Goal: Task Accomplishment & Management: Manage account settings

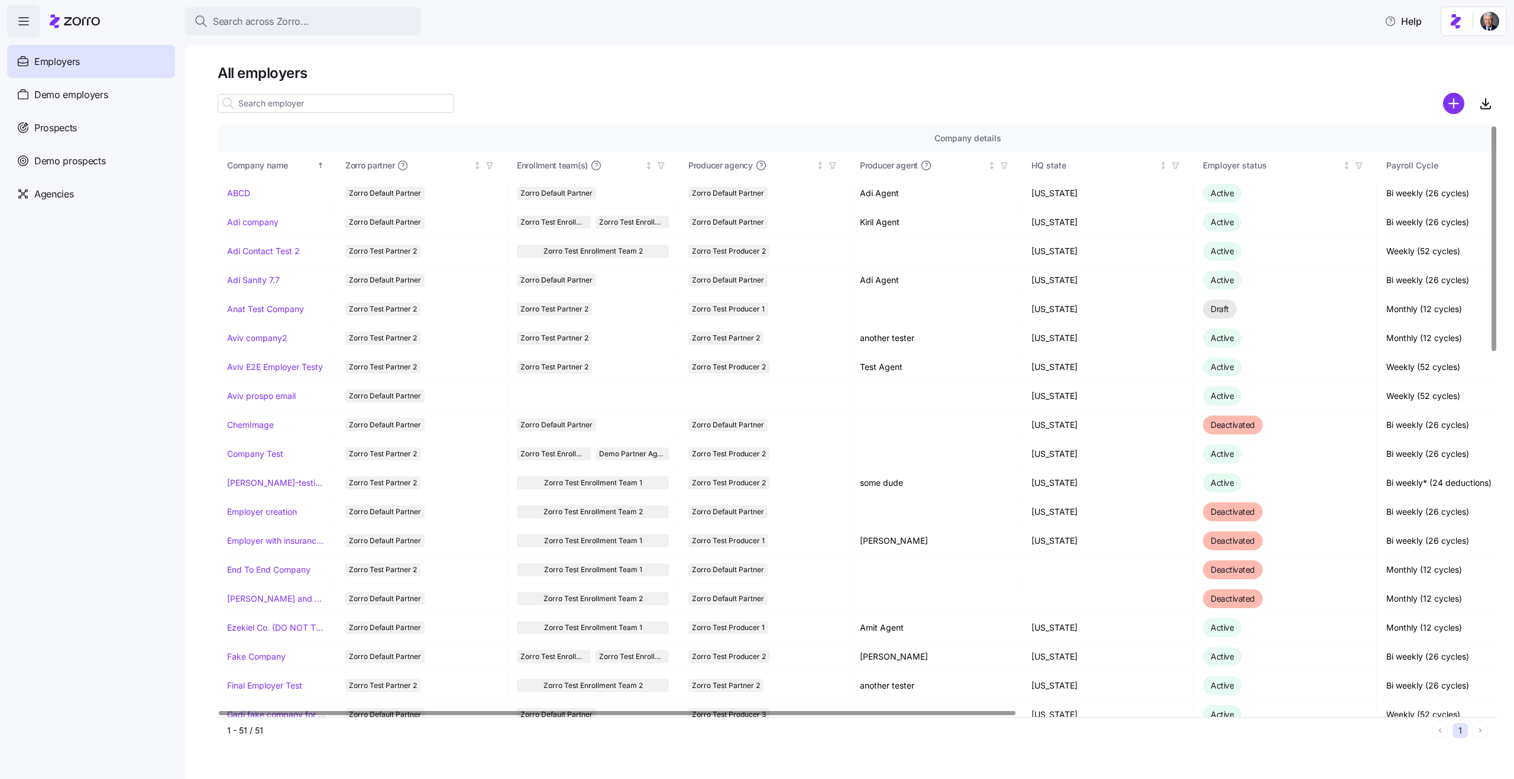
click at [279, 104] on input at bounding box center [336, 103] width 237 height 19
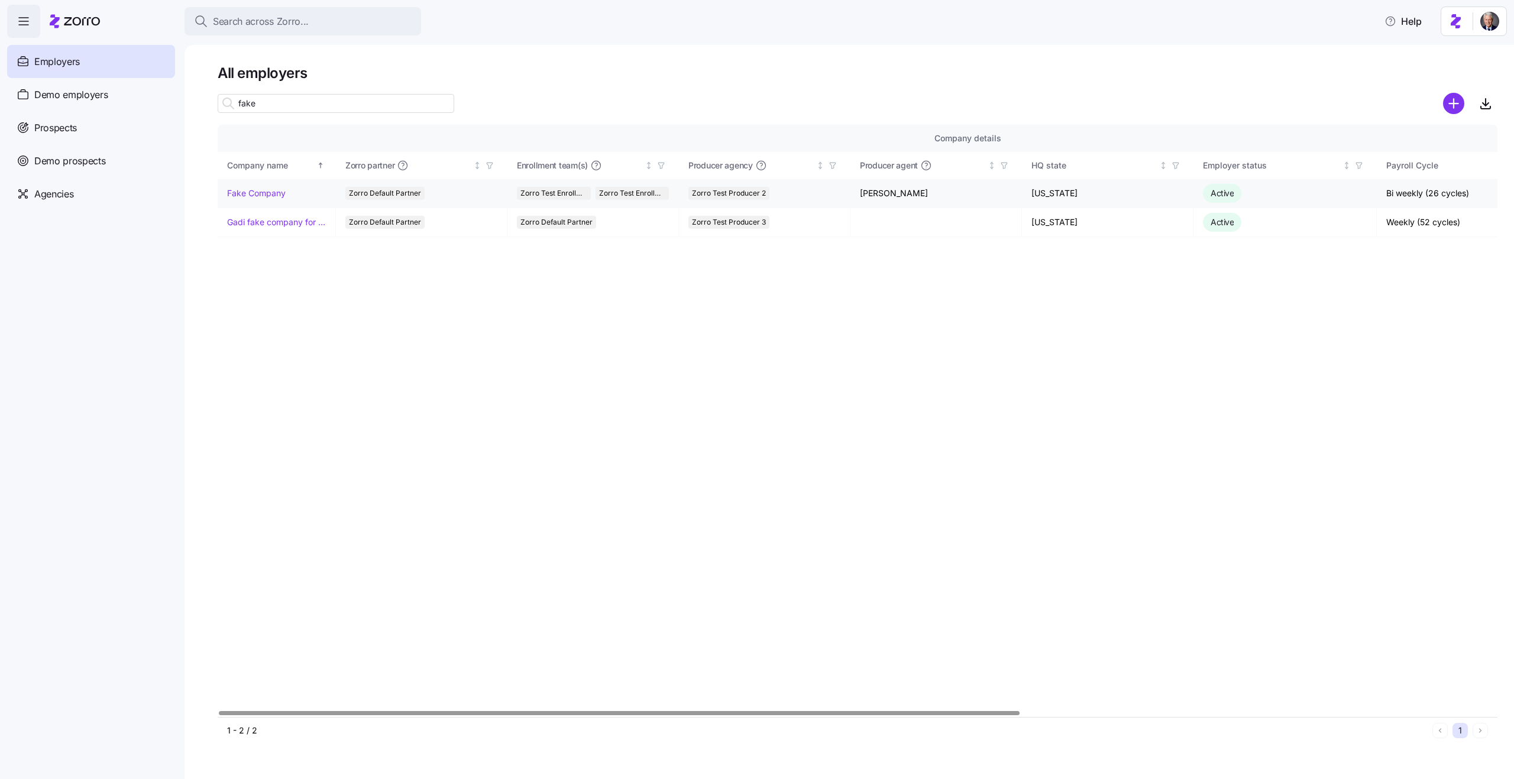
type input "fake"
click at [254, 193] on link "Fake Company" at bounding box center [256, 193] width 59 height 12
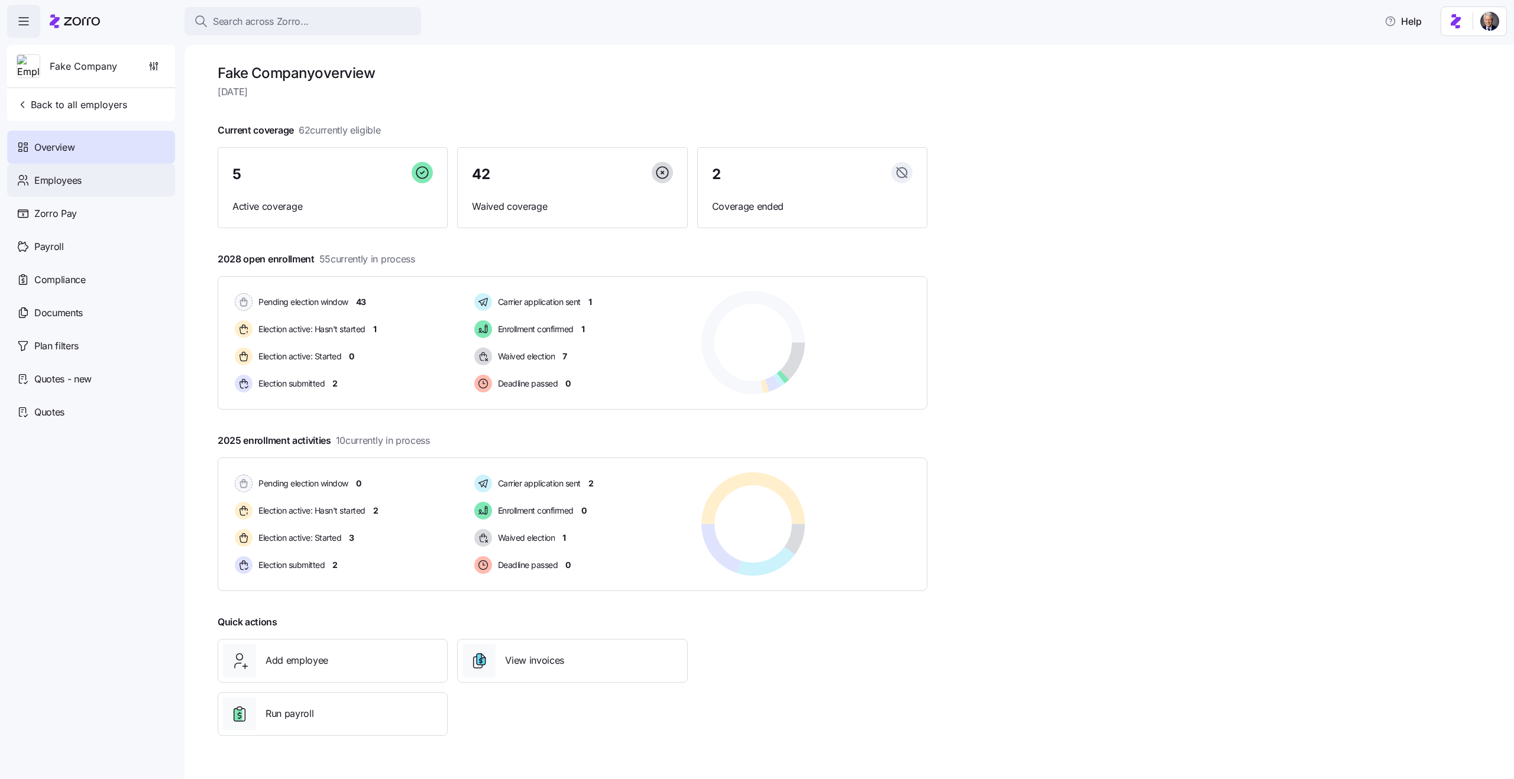
click at [76, 172] on div "Employees" at bounding box center [91, 180] width 168 height 33
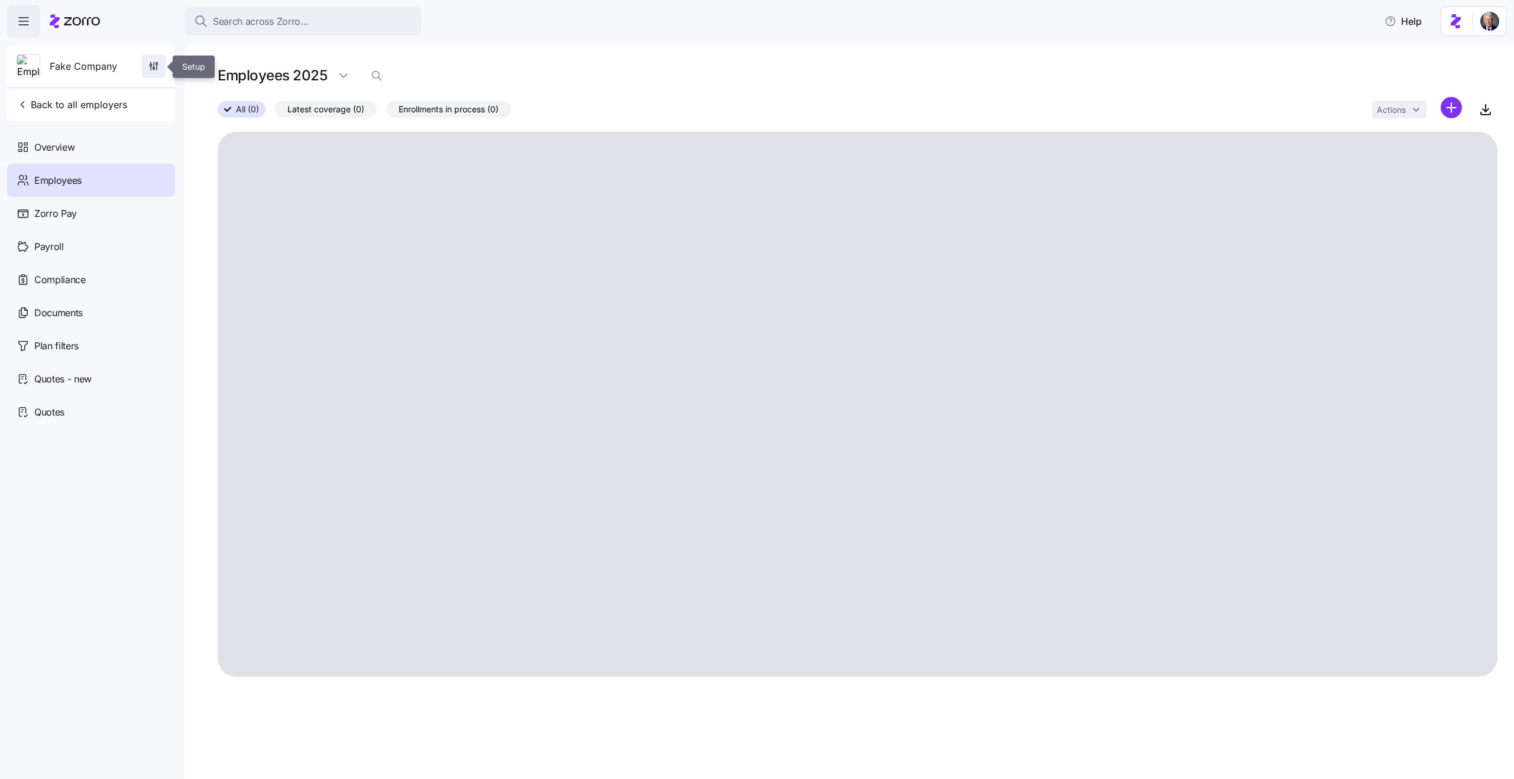
click at [159, 69] on icon "button" at bounding box center [154, 66] width 12 height 12
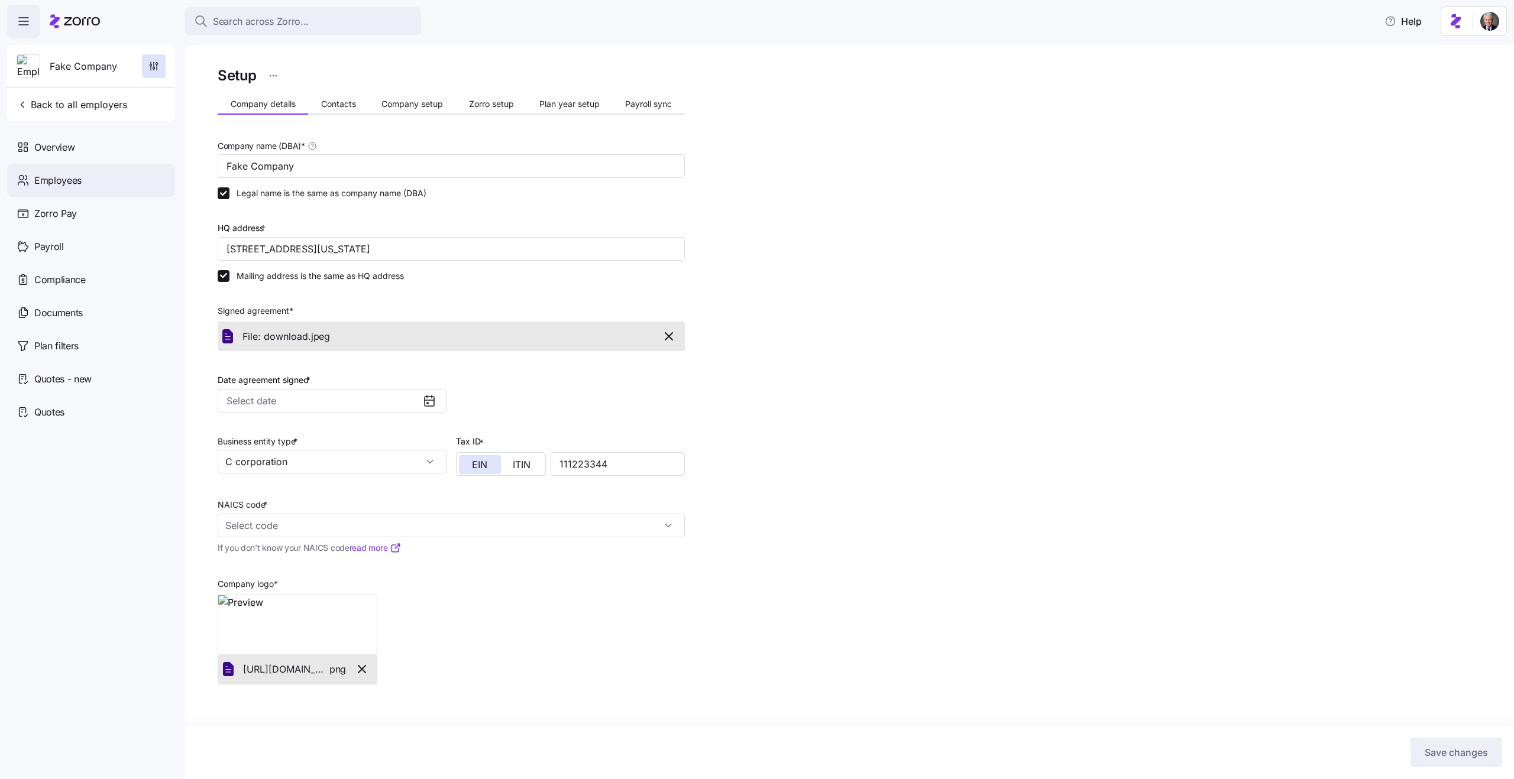
click at [75, 169] on div "Employees" at bounding box center [91, 180] width 168 height 33
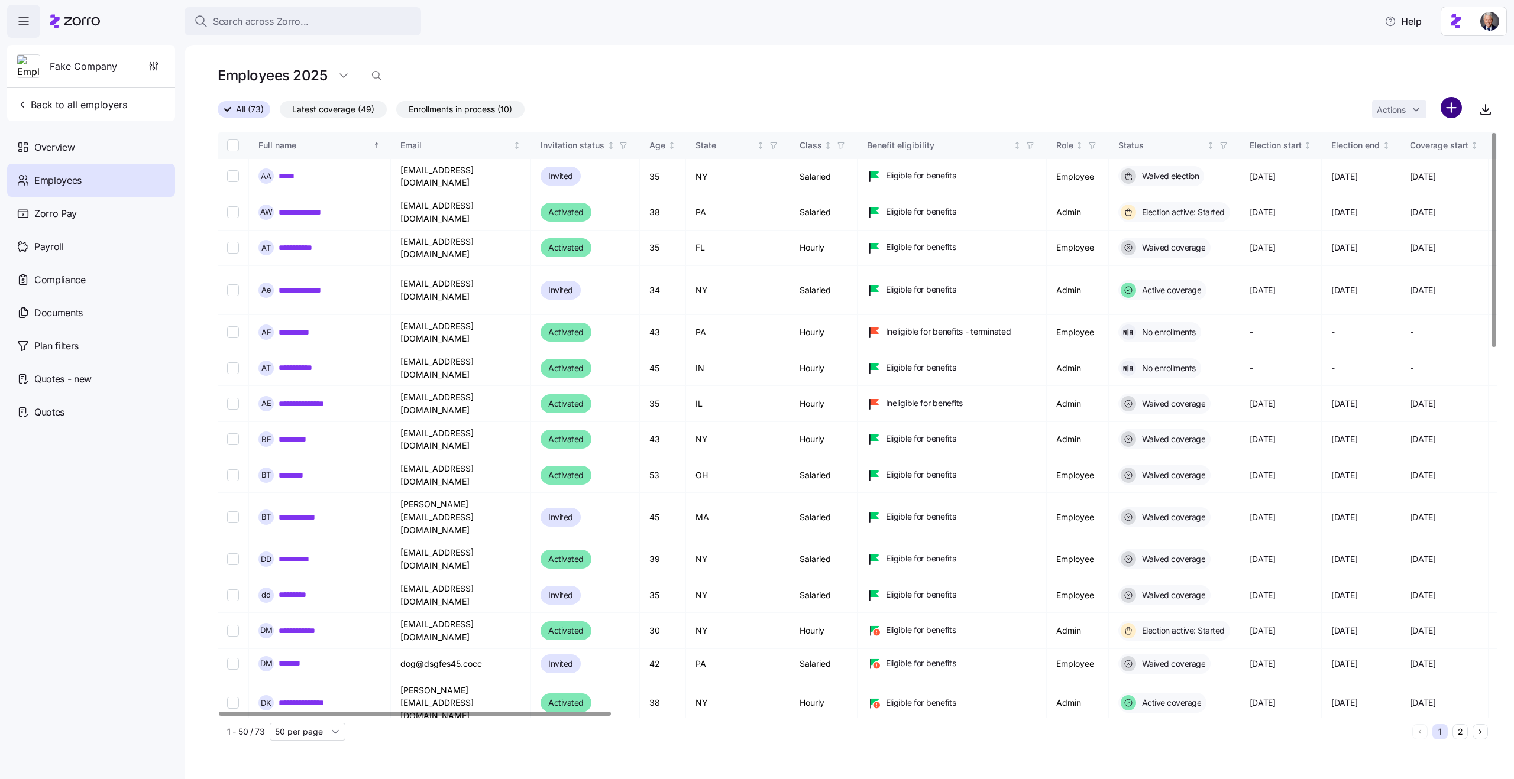
click at [1447, 110] on html "**********" at bounding box center [757, 386] width 1514 height 772
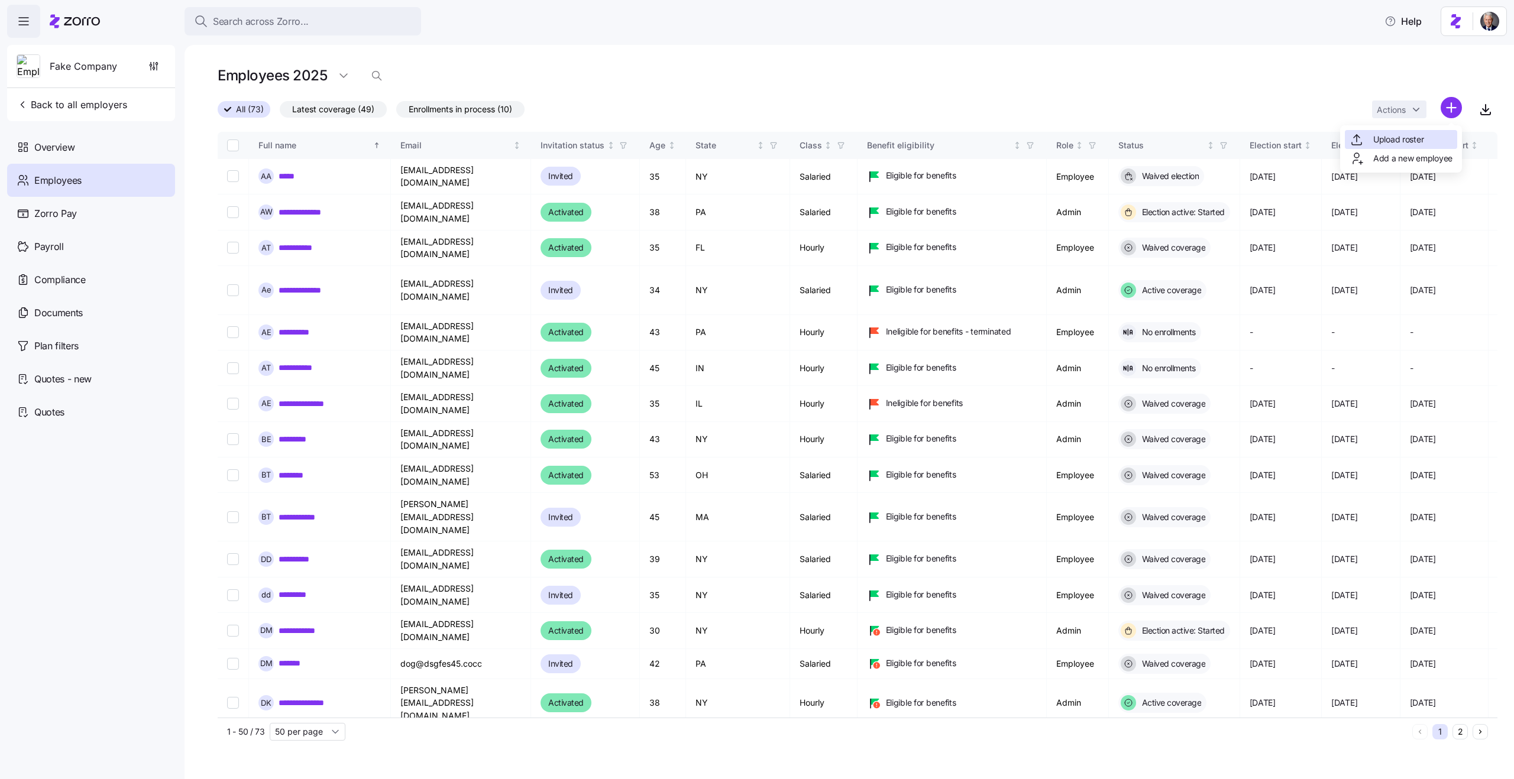
click at [1405, 139] on span "Upload roster" at bounding box center [1398, 140] width 50 height 12
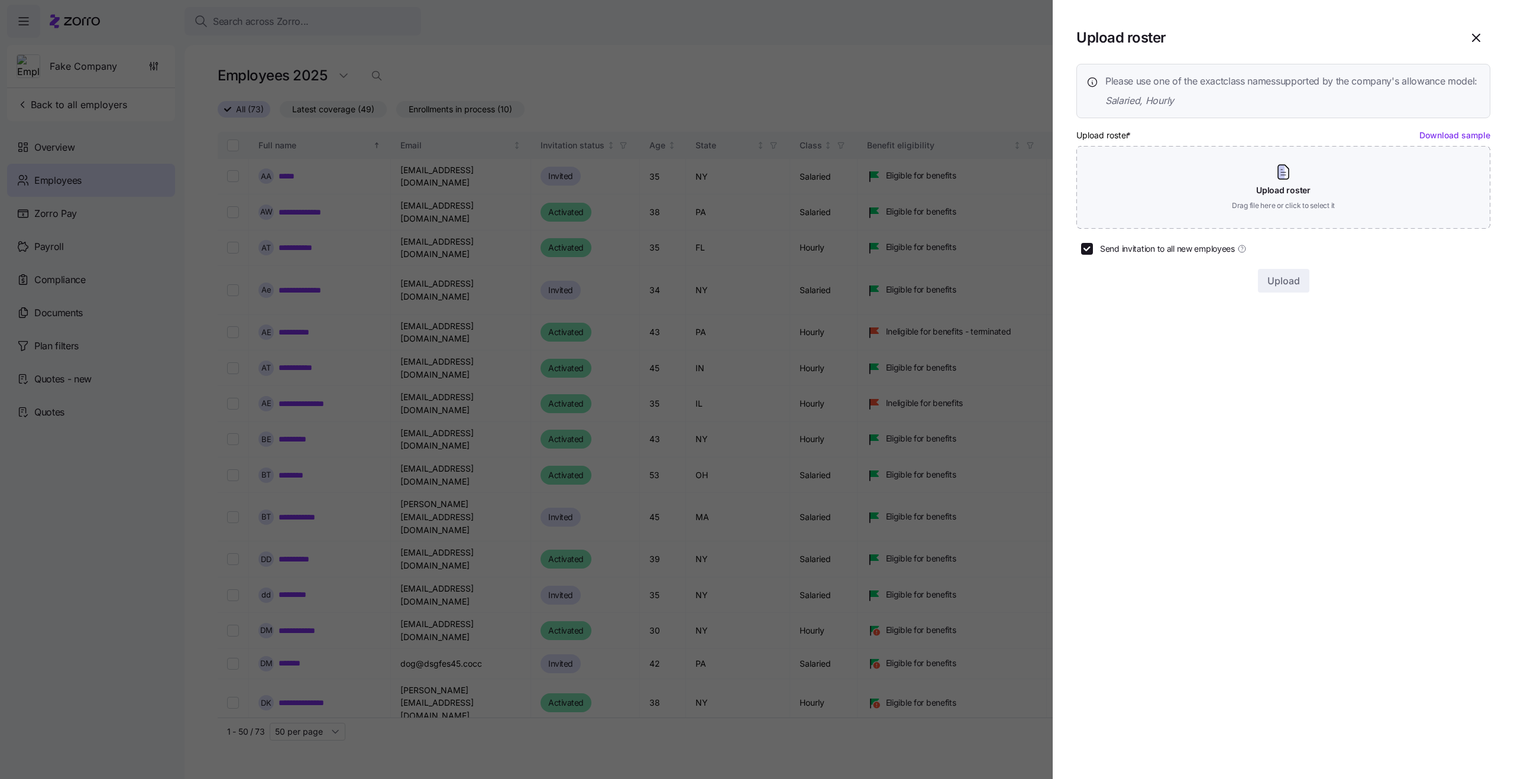
click at [1141, 108] on span "Salaried, Hourly" at bounding box center [1291, 100] width 372 height 15
click at [1133, 108] on span "Salaried, Hourly" at bounding box center [1291, 100] width 372 height 15
click at [1205, 74] on span "Please use one of the exact class names supported by the company's allowance mo…" at bounding box center [1291, 81] width 372 height 15
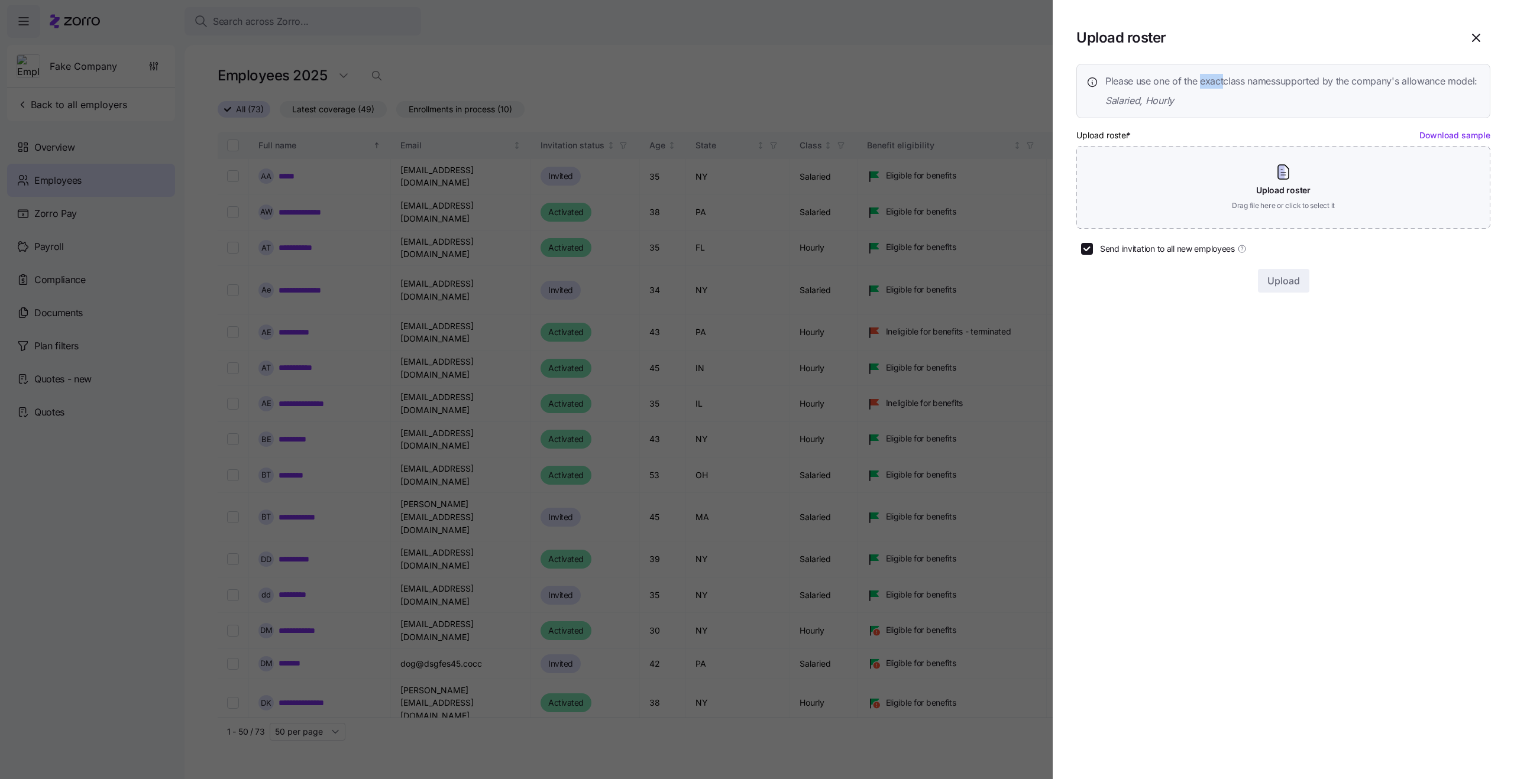
click at [1205, 74] on span "Please use one of the exact class names supported by the company's allowance mo…" at bounding box center [1291, 81] width 372 height 15
click at [1215, 77] on span "Please use one of the exact class names supported by the company's allowance mo…" at bounding box center [1291, 81] width 372 height 15
click at [1471, 40] on icon "button" at bounding box center [1476, 38] width 14 height 14
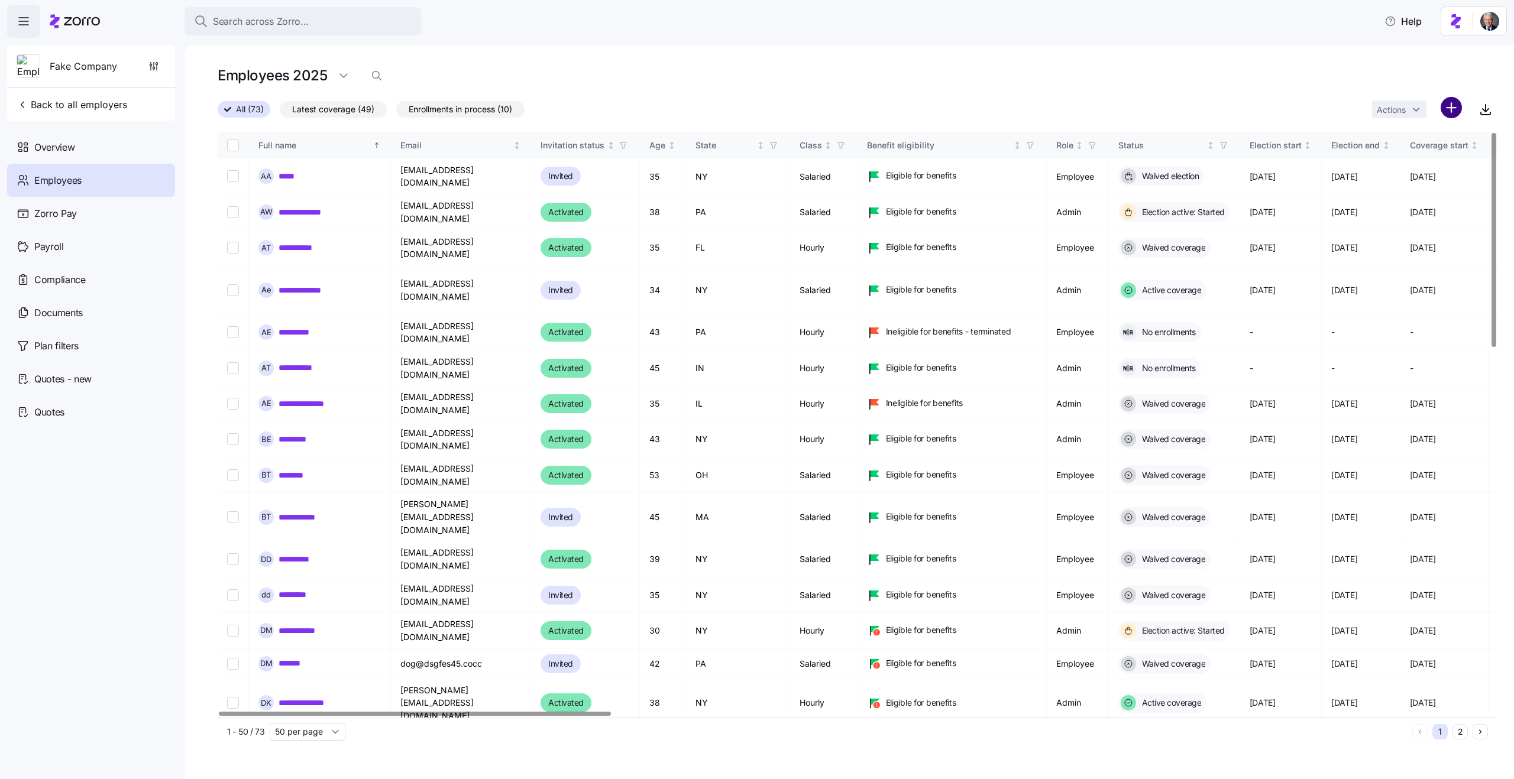
click at [1447, 113] on html "**********" at bounding box center [757, 386] width 1514 height 772
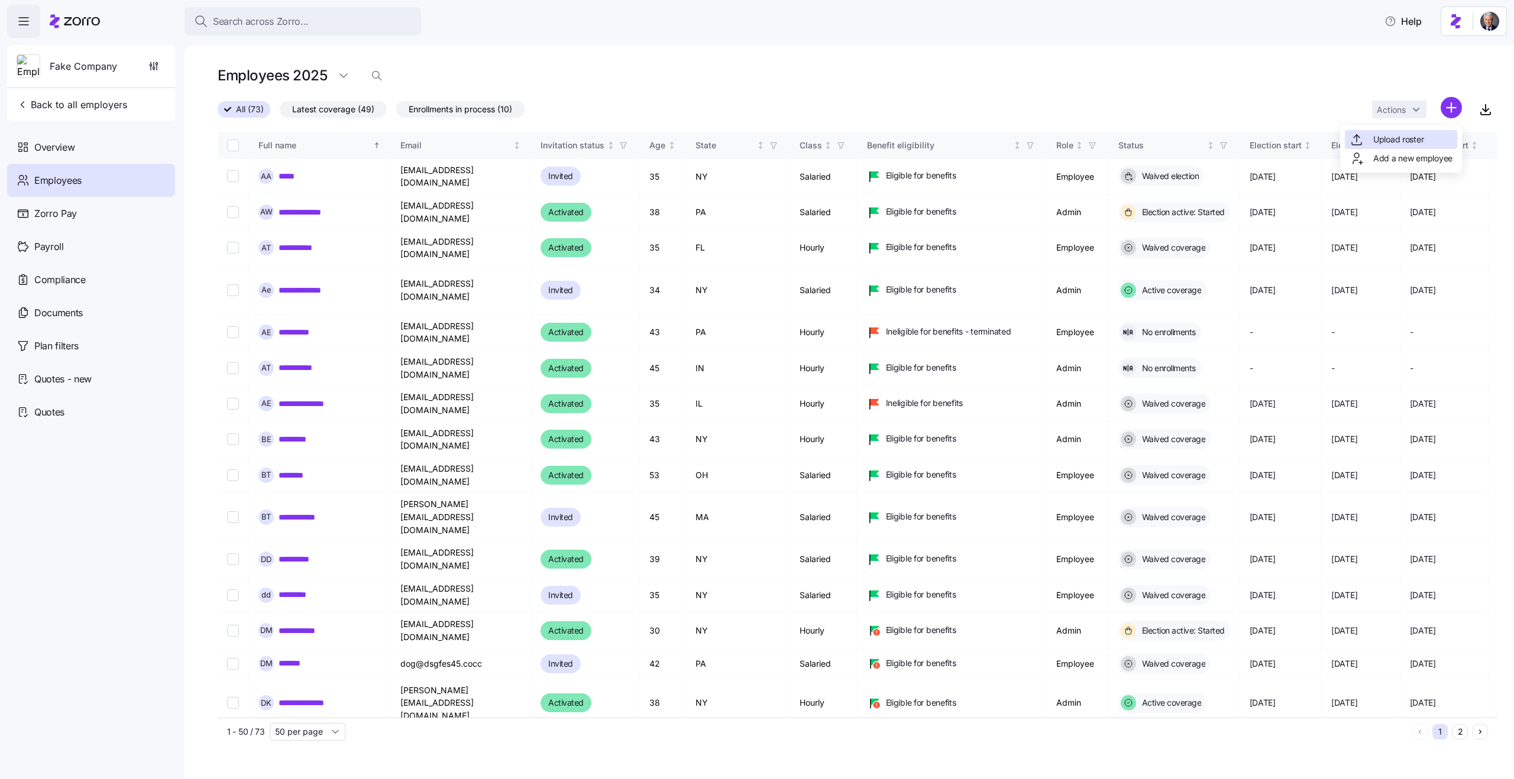
click at [1393, 143] on span "Upload roster" at bounding box center [1398, 140] width 50 height 12
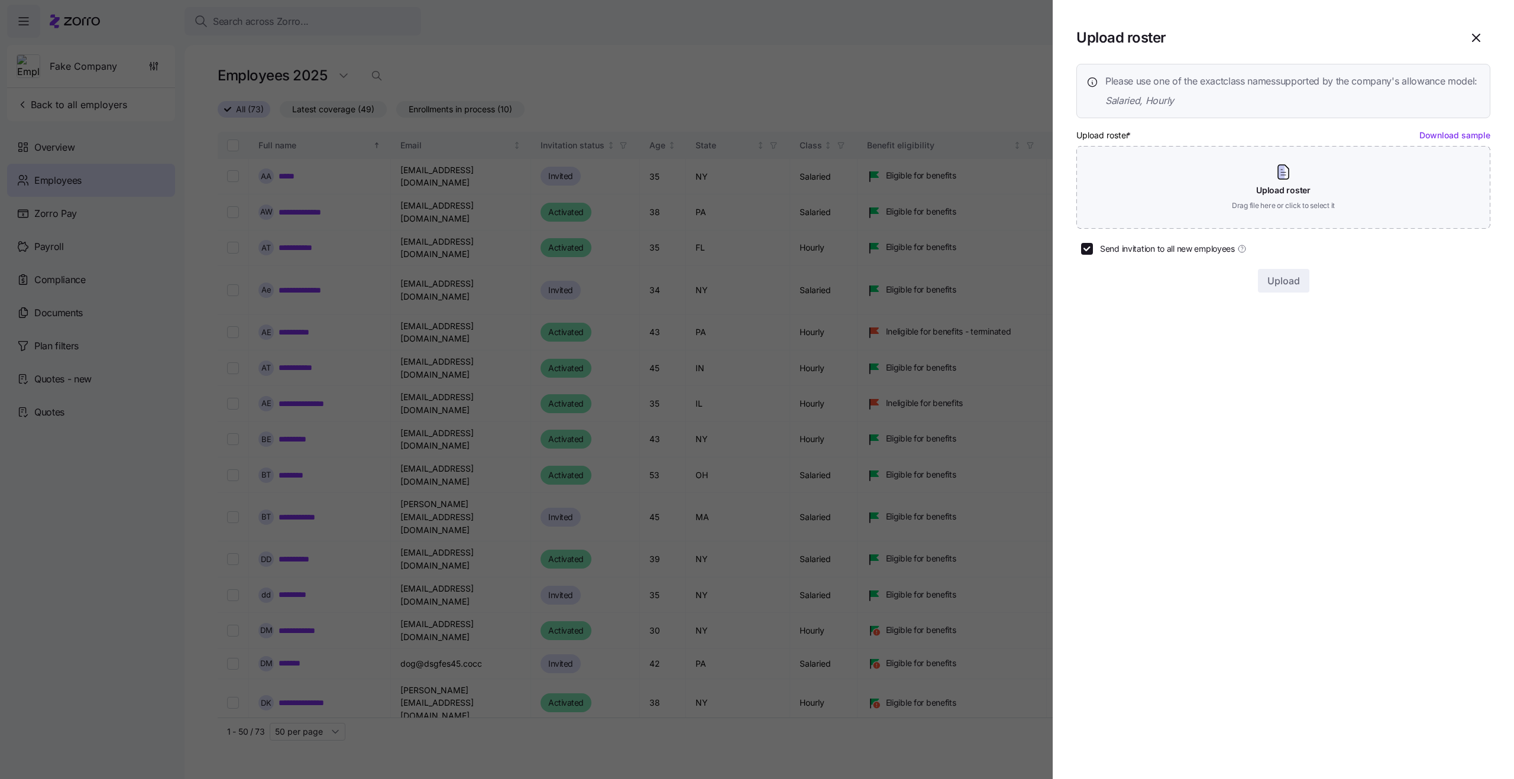
click at [778, 88] on div at bounding box center [757, 389] width 1514 height 779
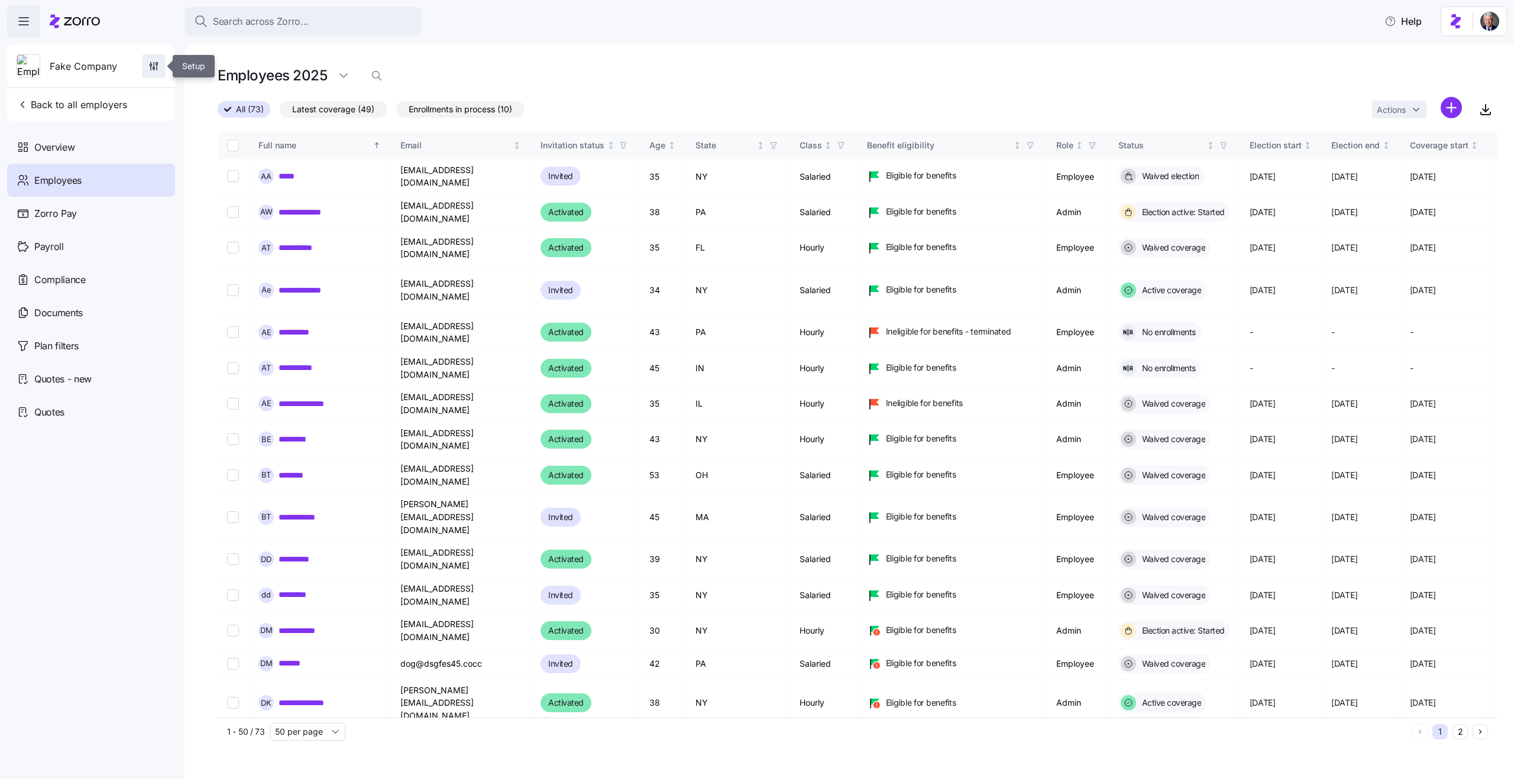
click at [148, 67] on icon "button" at bounding box center [154, 66] width 12 height 12
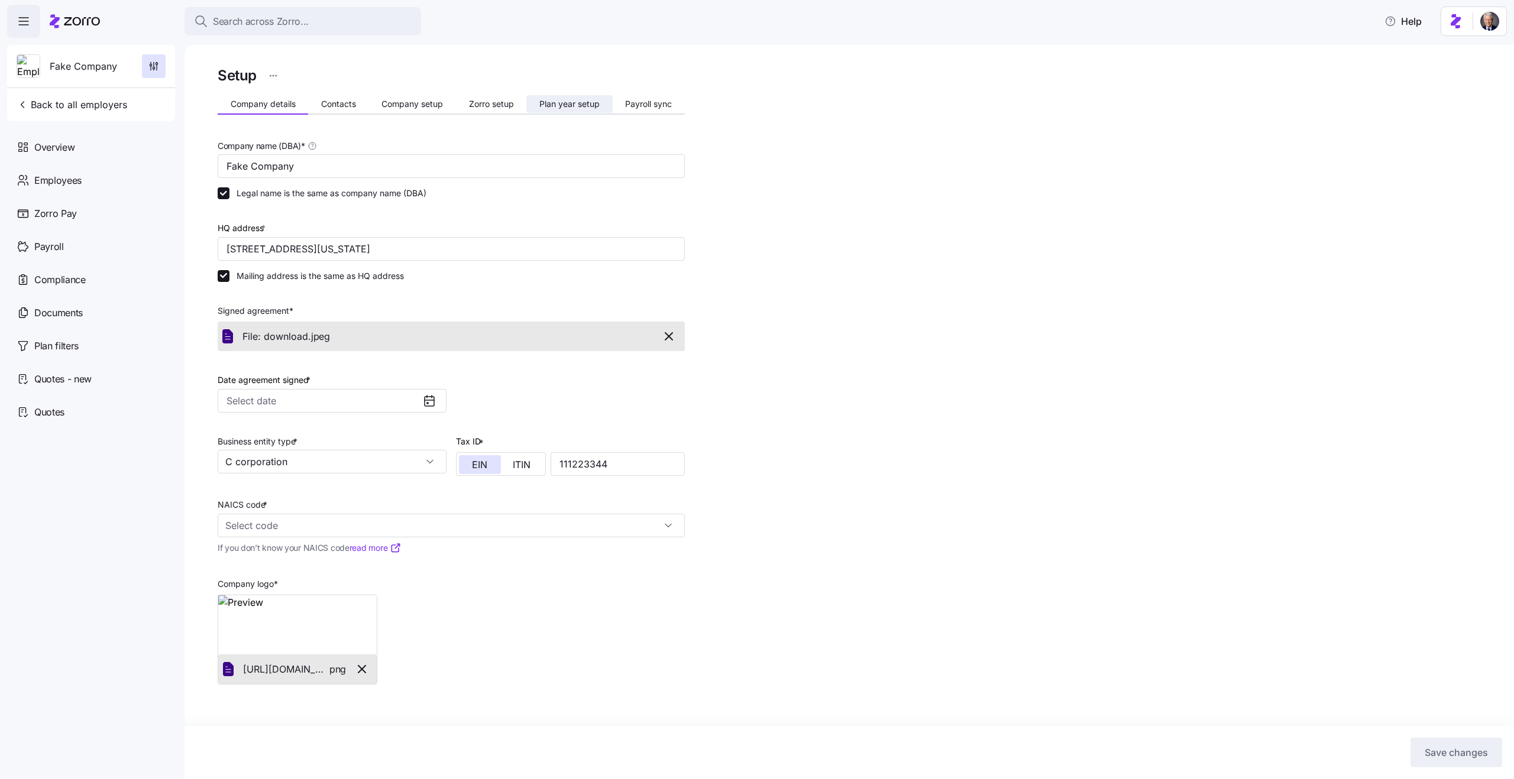
click at [562, 105] on span "Plan year setup" at bounding box center [569, 104] width 60 height 8
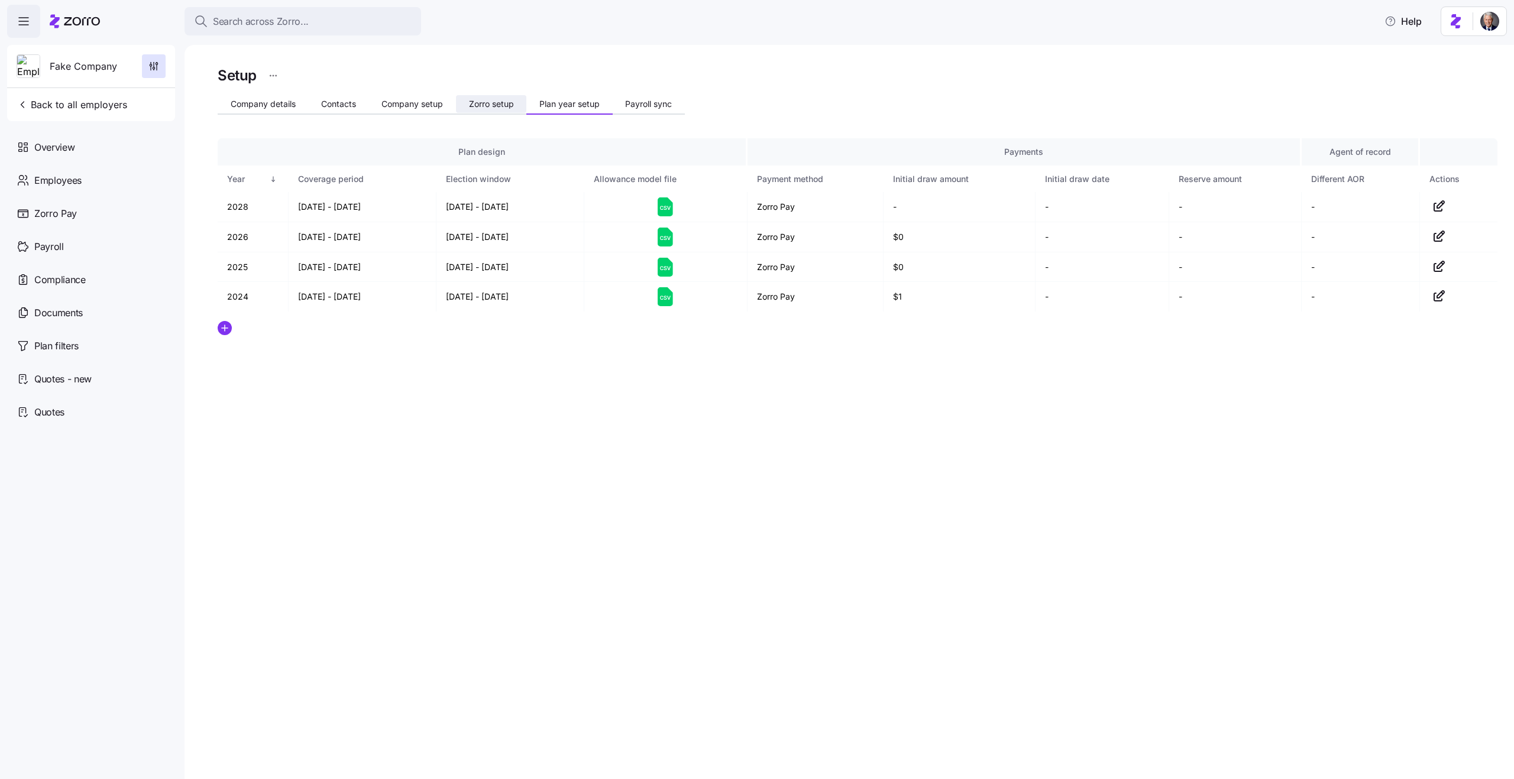
click at [499, 104] on span "Zorro setup" at bounding box center [491, 104] width 45 height 8
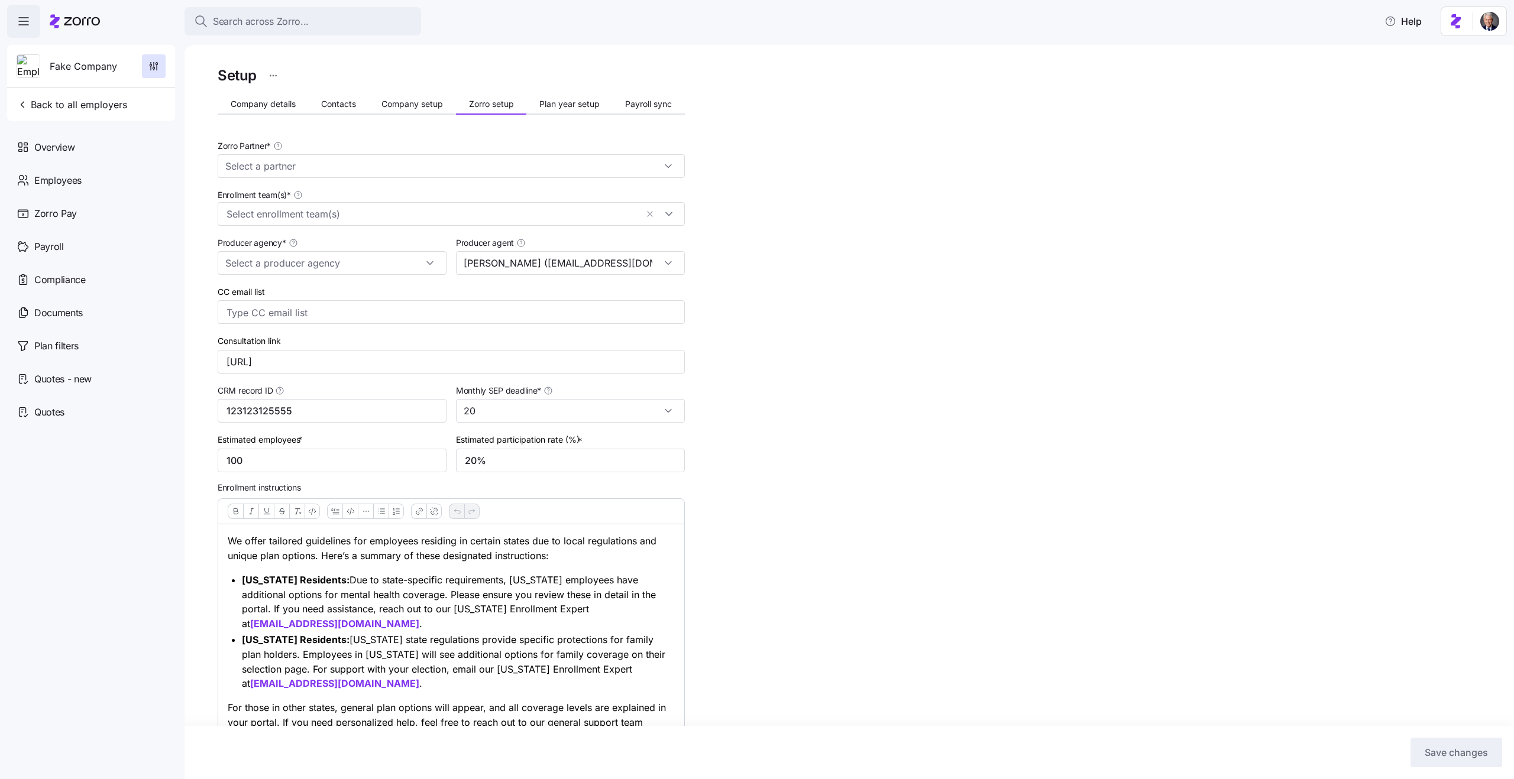
type input "[PERSON_NAME] ([EMAIL_ADDRESS][DOMAIN_NAME])"
type input "Zorro Default Partner"
type input "Zorro Test Producer 2"
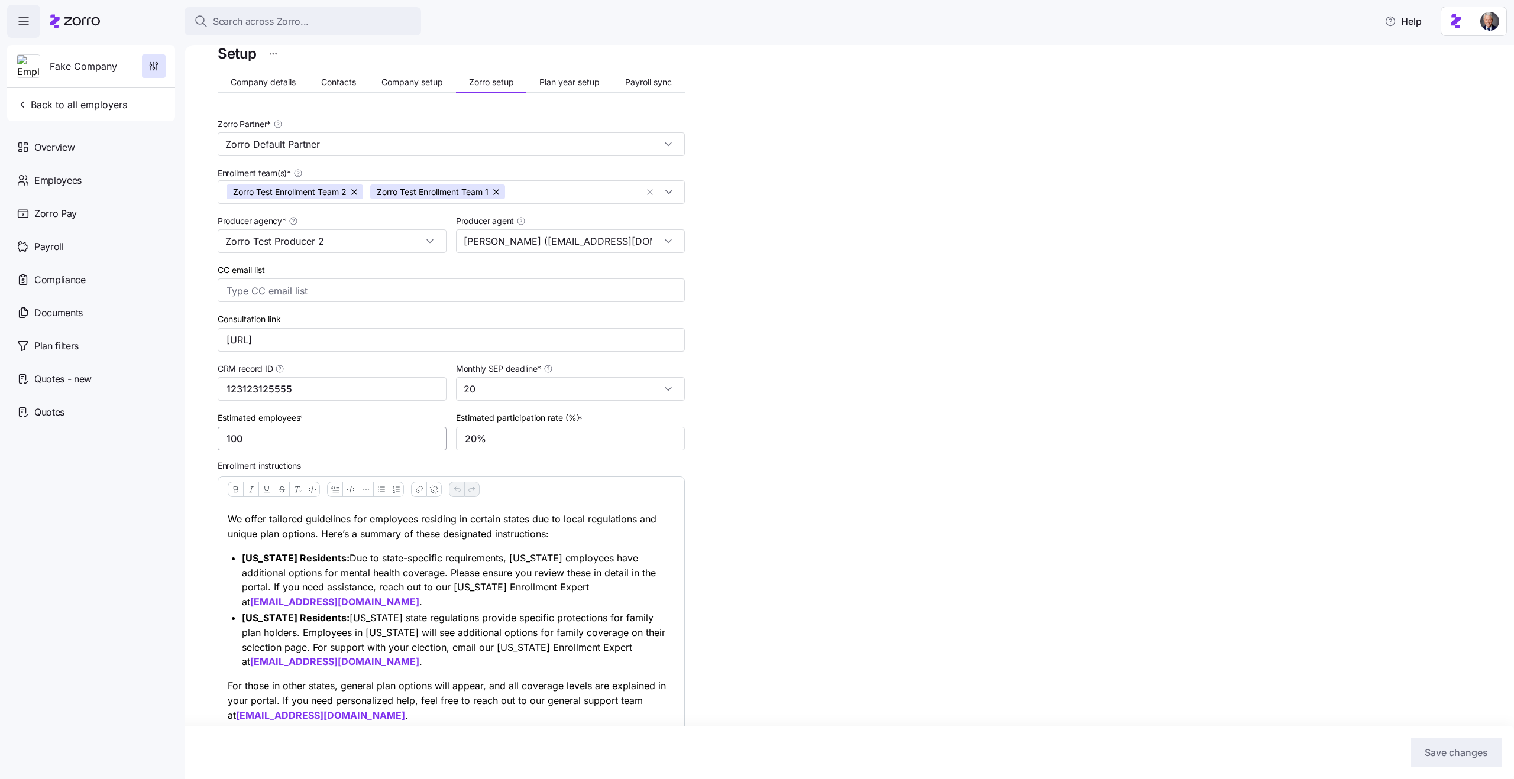
scroll to position [30, 0]
